Goal: Transaction & Acquisition: Purchase product/service

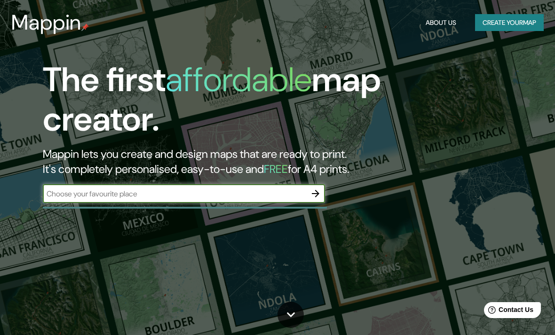
click at [317, 200] on button "button" at bounding box center [315, 193] width 19 height 19
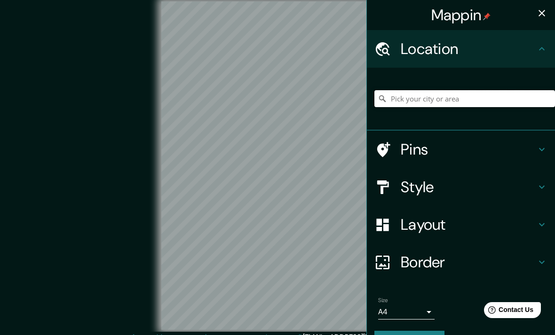
click at [467, 97] on input "Pick your city or area" at bounding box center [464, 98] width 181 height 17
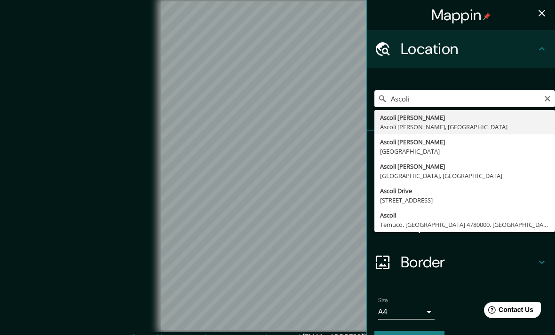
type input "Ascoli [PERSON_NAME], Ascoli [PERSON_NAME], [GEOGRAPHIC_DATA]"
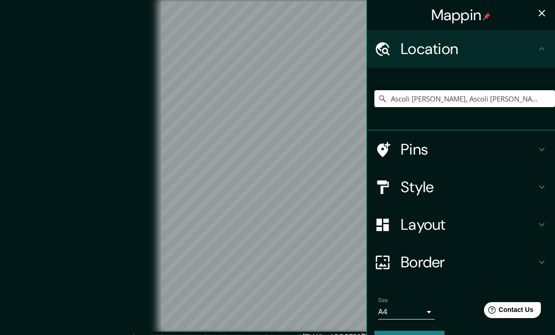
click at [535, 189] on h4 "Style" at bounding box center [468, 187] width 135 height 19
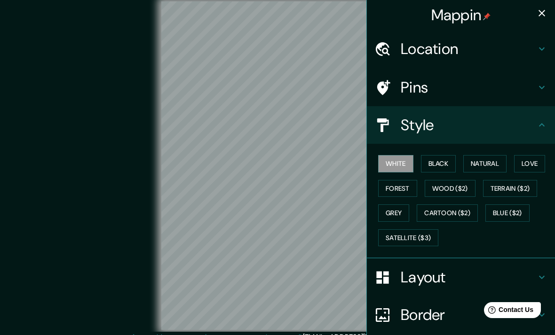
click at [494, 165] on button "Natural" at bounding box center [484, 163] width 43 height 17
click at [534, 162] on button "Love" at bounding box center [529, 163] width 31 height 17
click at [447, 159] on button "Black" at bounding box center [438, 163] width 35 height 17
click at [406, 190] on button "Forest" at bounding box center [397, 188] width 39 height 17
click at [391, 211] on button "Grey" at bounding box center [393, 213] width 31 height 17
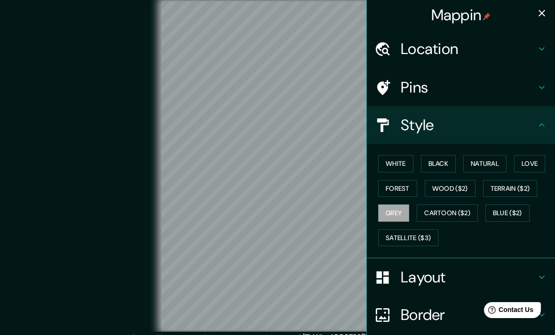
click at [404, 165] on button "White" at bounding box center [395, 163] width 35 height 17
click at [543, 48] on icon at bounding box center [541, 48] width 11 height 11
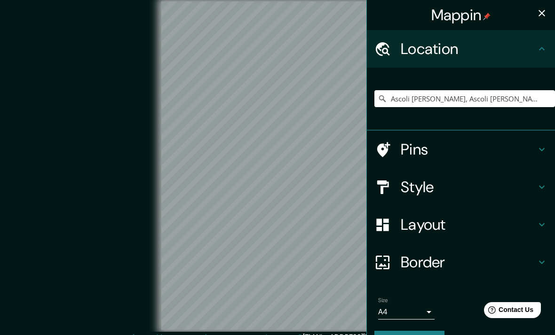
click at [544, 47] on icon at bounding box center [541, 48] width 11 height 11
click at [541, 50] on icon at bounding box center [541, 48] width 11 height 11
click at [537, 137] on div "Pins" at bounding box center [461, 150] width 188 height 38
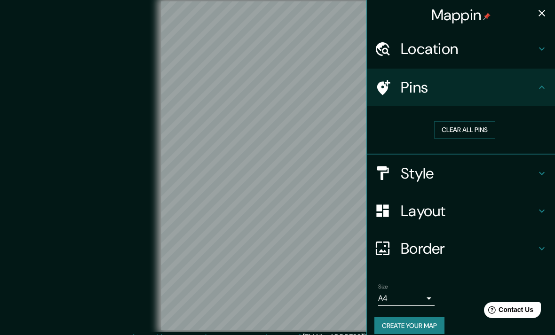
click at [550, 85] on div "Pins" at bounding box center [461, 88] width 188 height 38
click at [536, 167] on h4 "Style" at bounding box center [468, 173] width 135 height 19
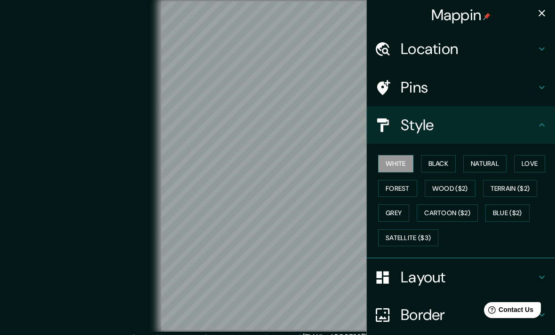
click at [543, 128] on icon at bounding box center [541, 124] width 11 height 11
